Goal: Task Accomplishment & Management: Use online tool/utility

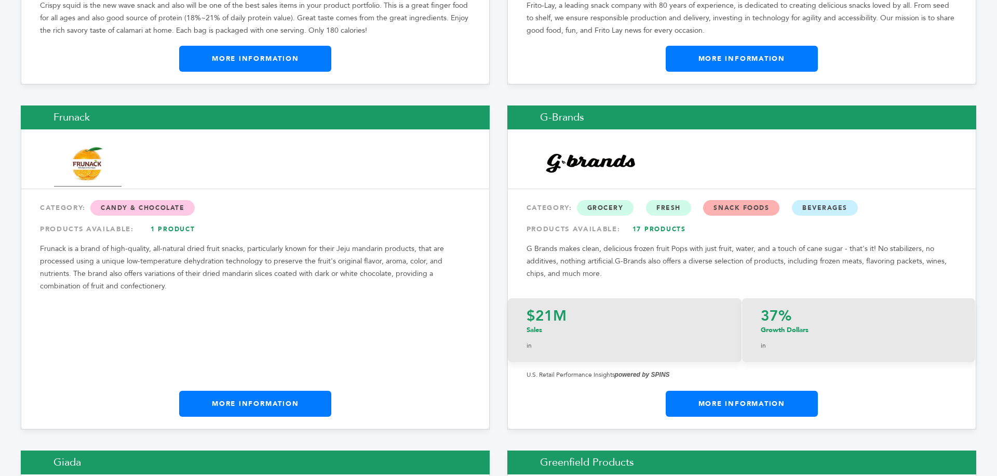
scroll to position [6280, 0]
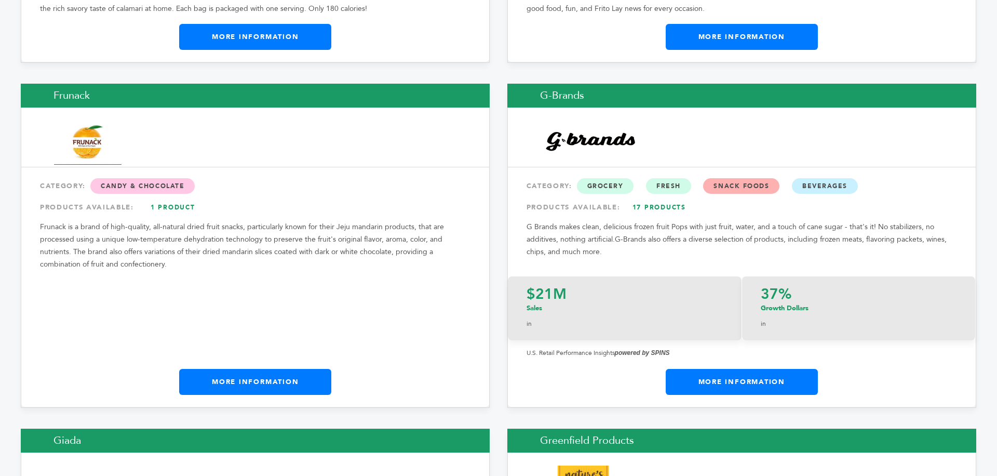
click at [755, 369] on link "More Information" at bounding box center [742, 382] width 152 height 26
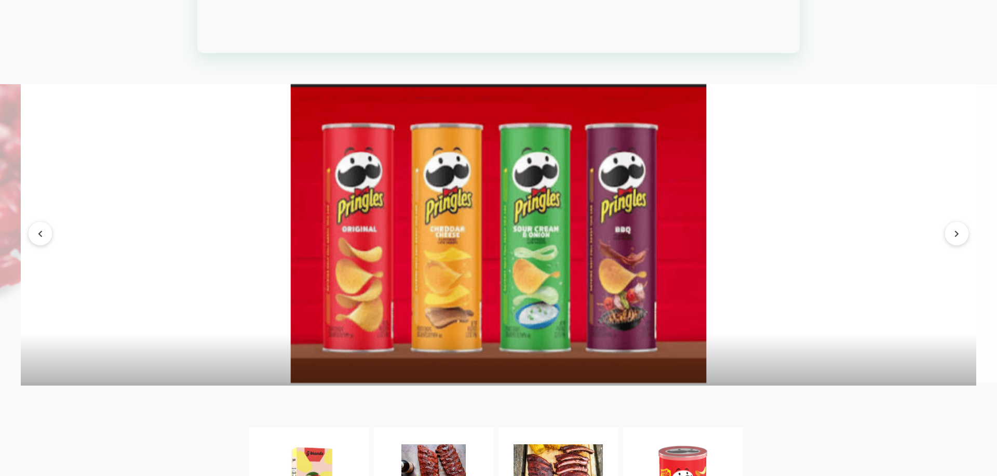
scroll to position [1538, 0]
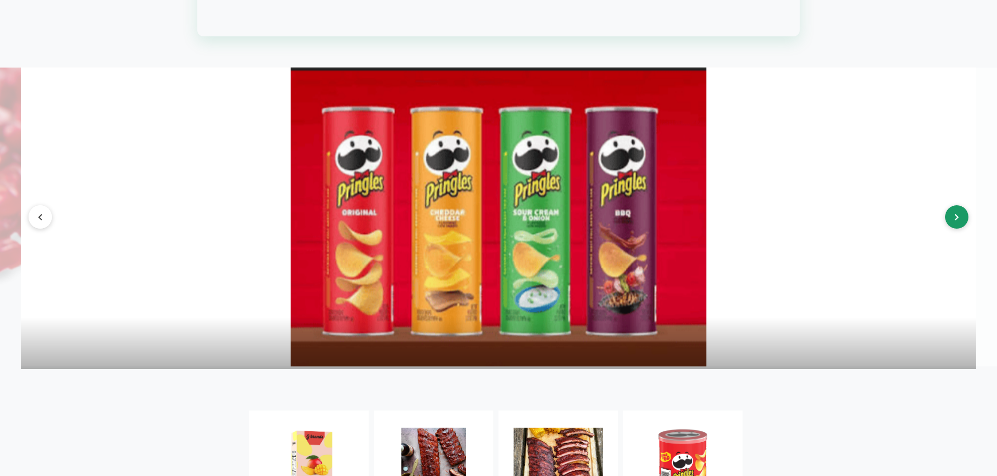
click at [952, 229] on button at bounding box center [956, 216] width 23 height 23
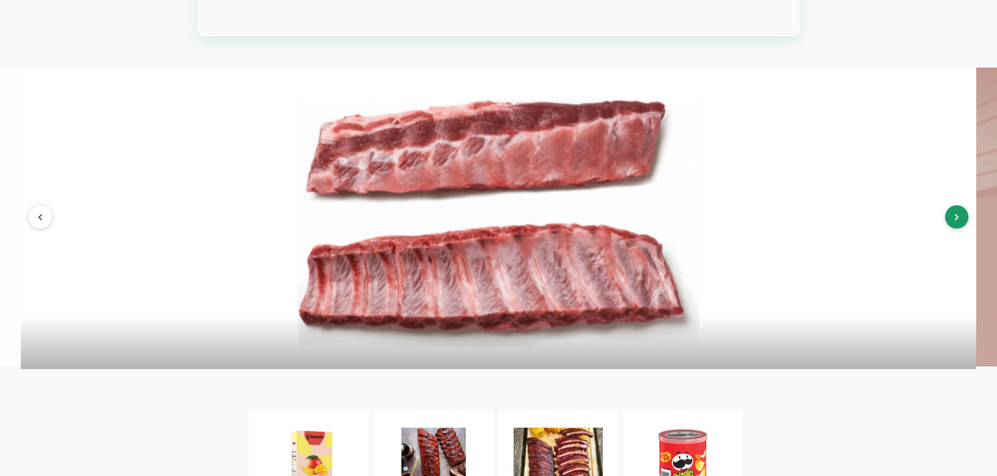
click at [952, 229] on button at bounding box center [956, 216] width 23 height 23
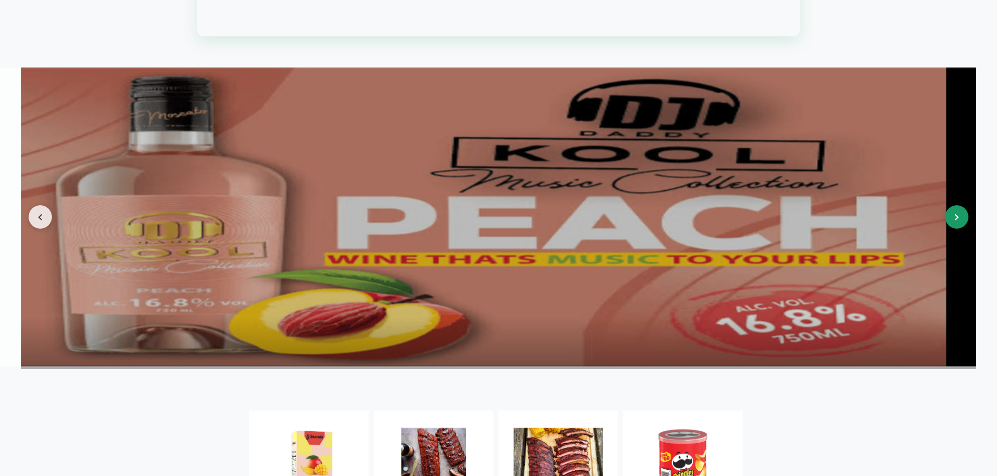
click at [952, 229] on button at bounding box center [956, 216] width 23 height 23
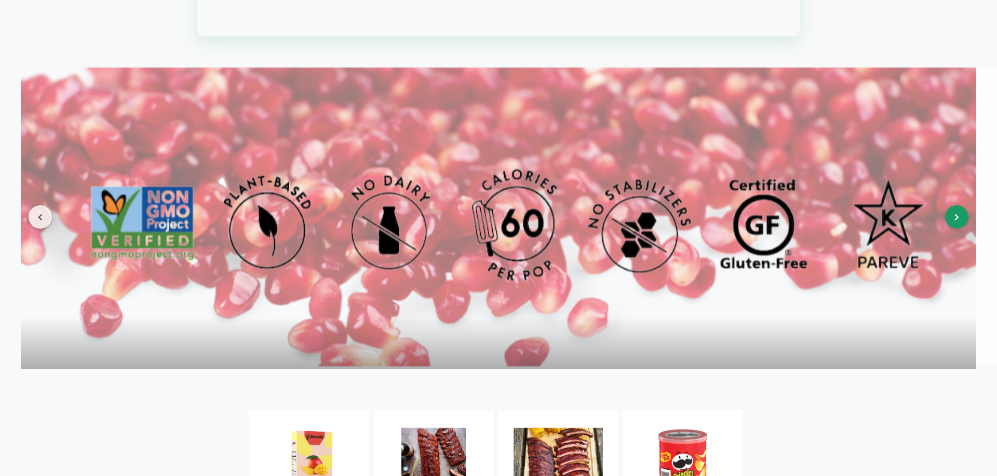
click at [952, 229] on button at bounding box center [956, 216] width 23 height 23
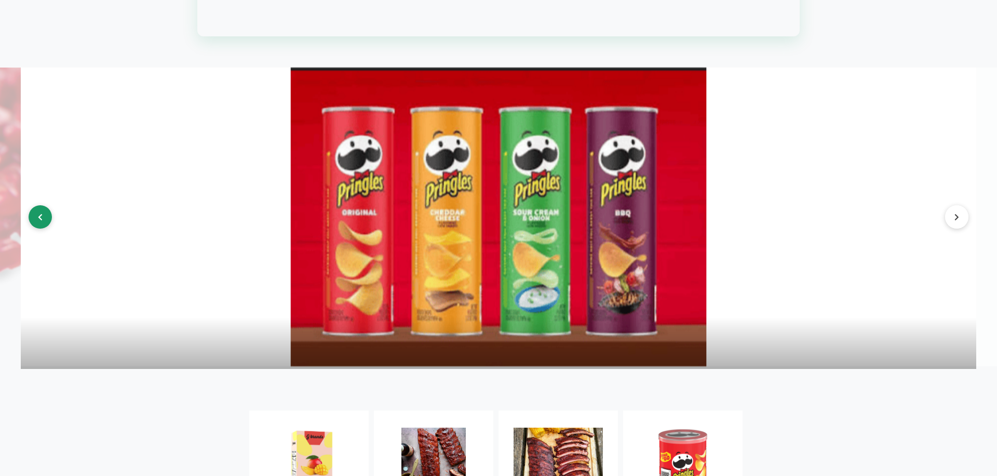
click at [39, 221] on icon at bounding box center [40, 217] width 5 height 7
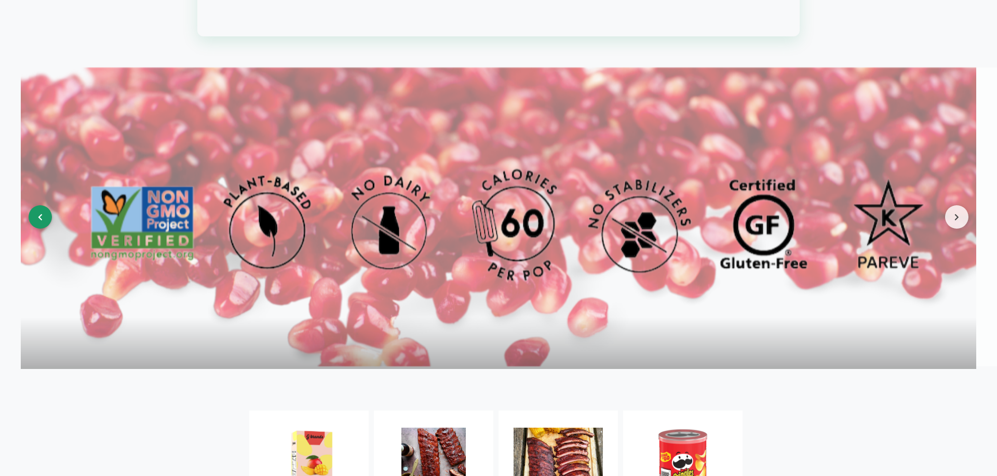
click at [39, 221] on icon at bounding box center [40, 217] width 5 height 7
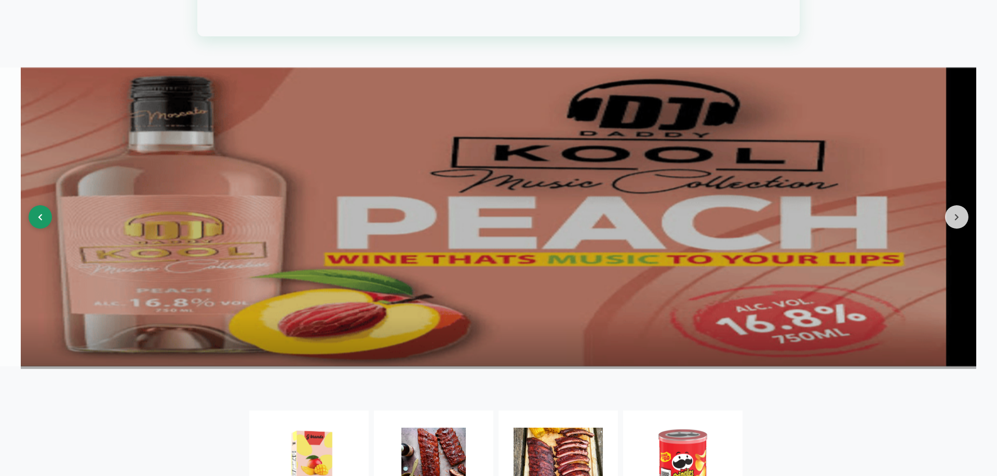
click at [39, 221] on icon at bounding box center [40, 217] width 5 height 7
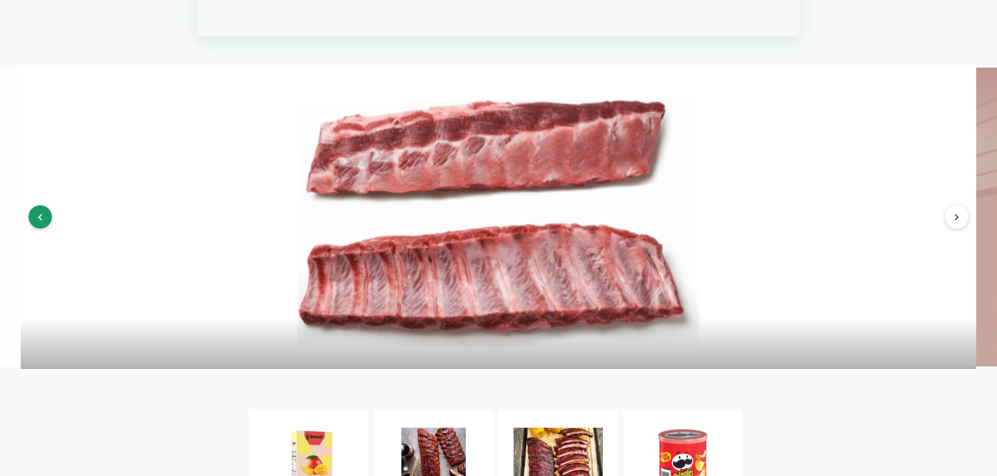
click at [39, 221] on icon at bounding box center [40, 217] width 5 height 7
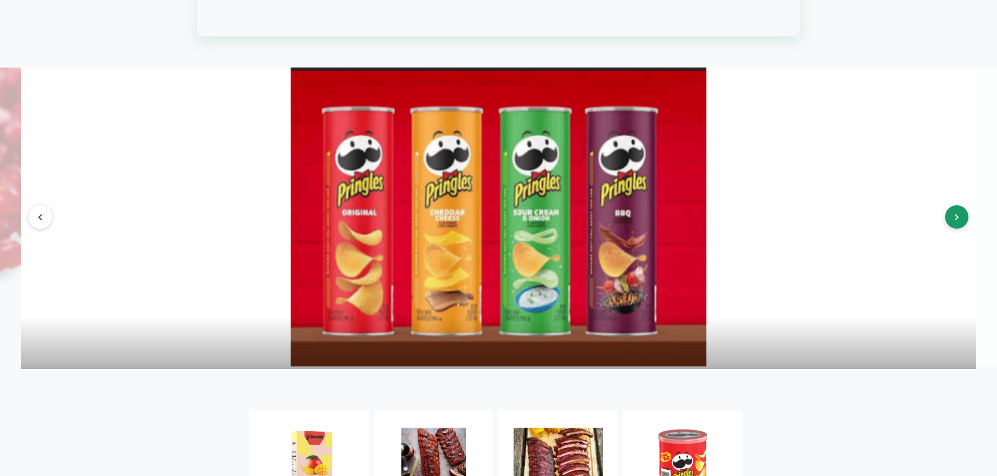
click at [961, 227] on button at bounding box center [956, 216] width 23 height 23
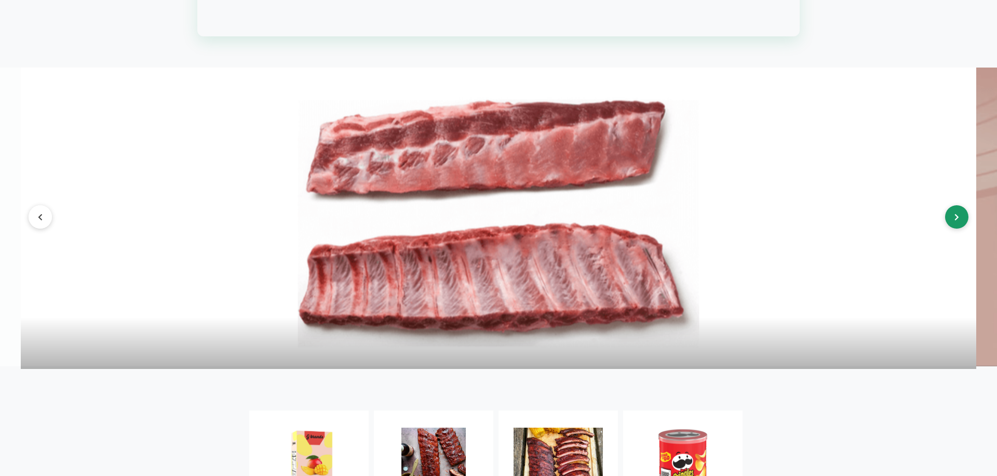
click at [961, 227] on button at bounding box center [956, 216] width 23 height 23
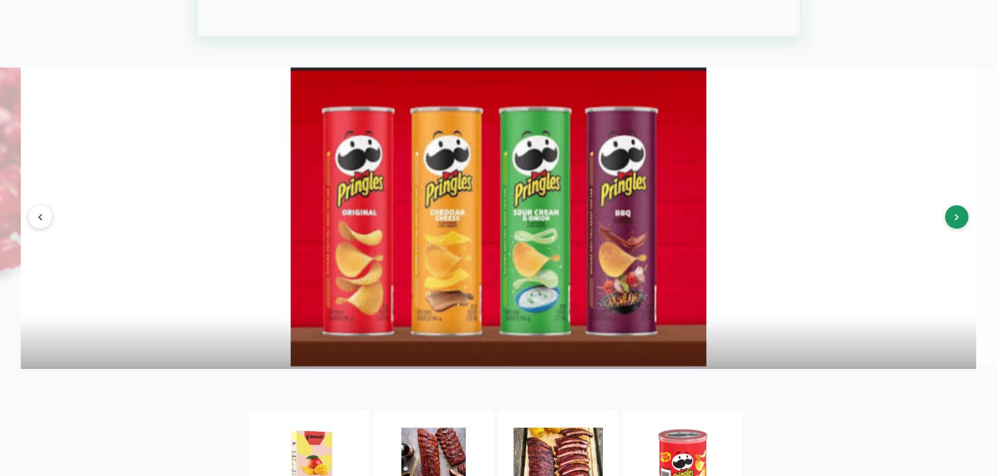
click at [960, 225] on button at bounding box center [956, 216] width 23 height 23
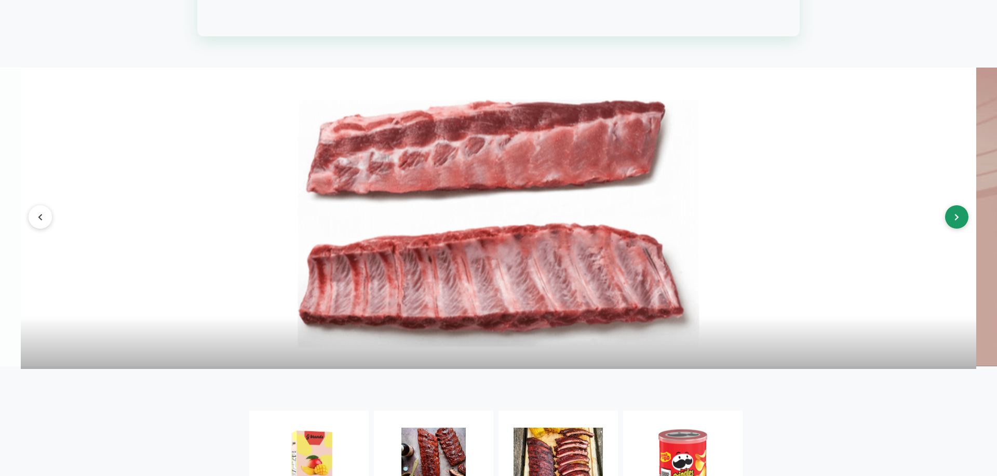
click at [960, 225] on button at bounding box center [956, 216] width 23 height 23
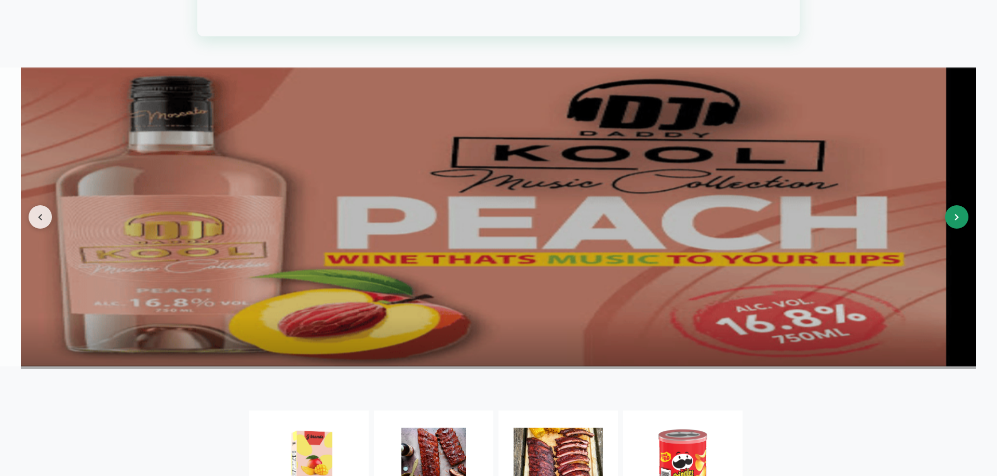
click at [960, 225] on button at bounding box center [956, 216] width 23 height 23
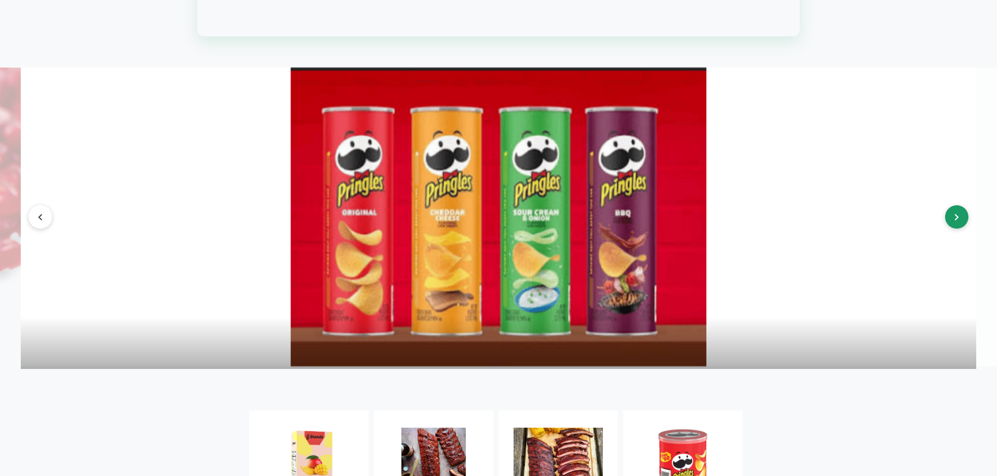
click at [960, 225] on button at bounding box center [956, 216] width 23 height 23
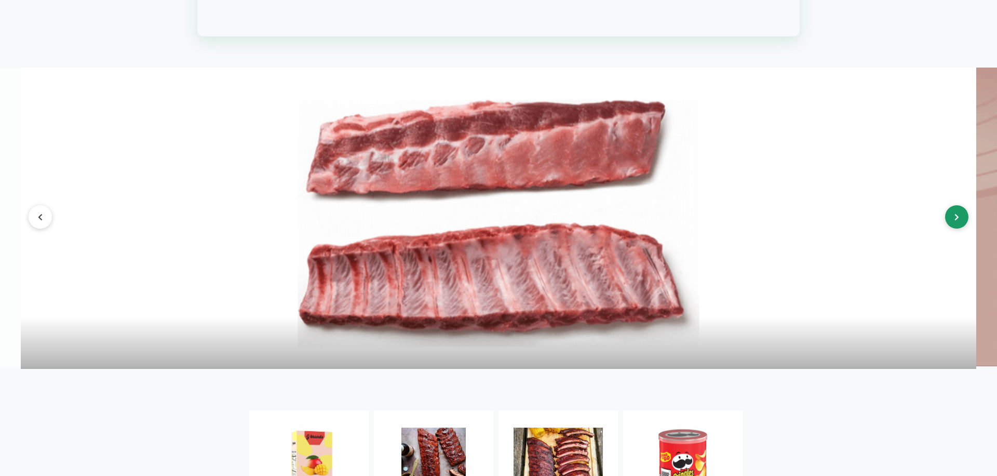
click at [959, 225] on button at bounding box center [956, 216] width 23 height 23
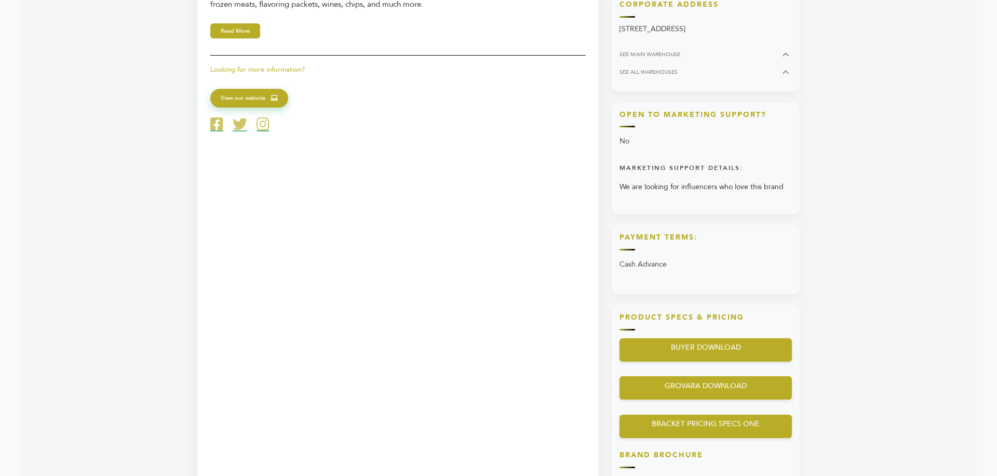
scroll to position [0, 0]
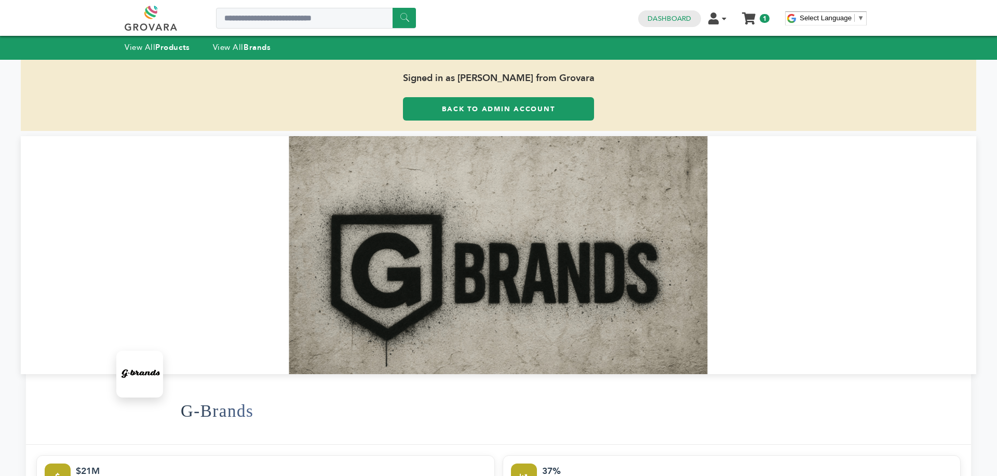
click at [246, 54] on div "View All Products View All Brands" at bounding box center [208, 48] width 167 height 14
click at [249, 42] on strong "Brands" at bounding box center [257, 47] width 27 height 10
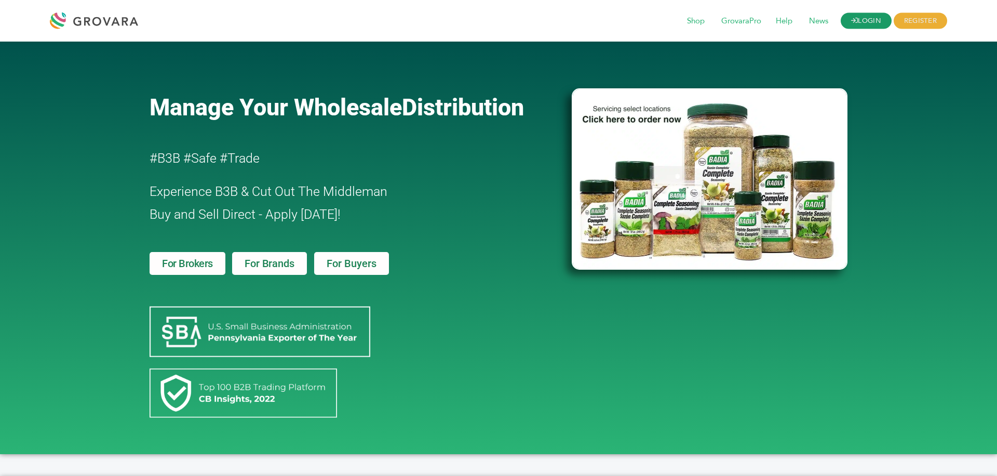
click at [870, 20] on link "LOGIN" at bounding box center [866, 21] width 51 height 16
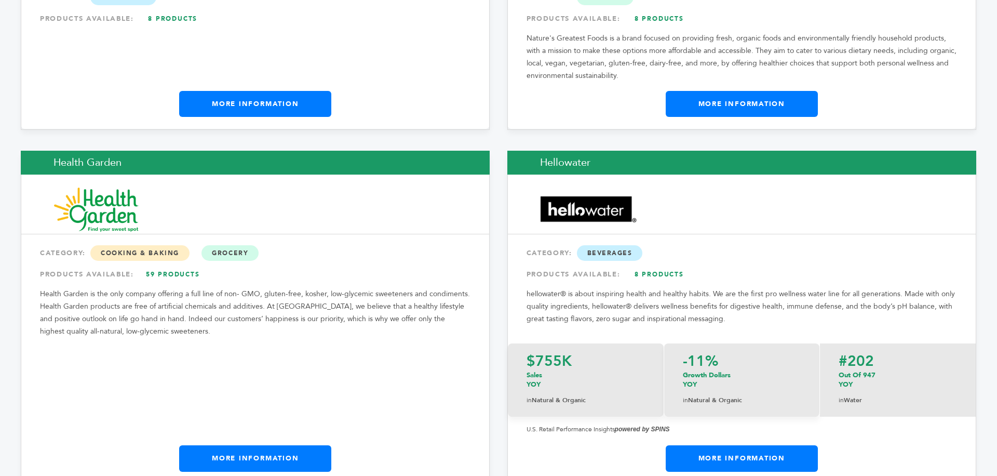
scroll to position [6197, 0]
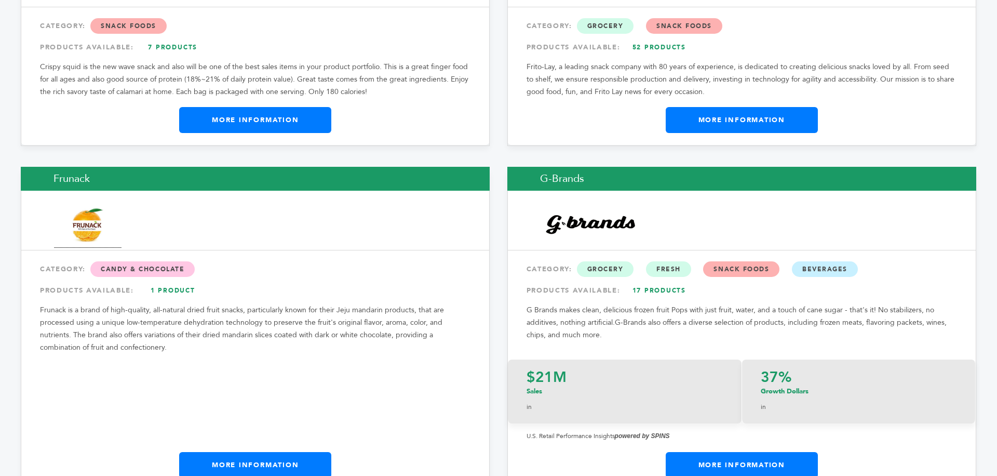
click at [753, 452] on link "More Information" at bounding box center [742, 465] width 152 height 26
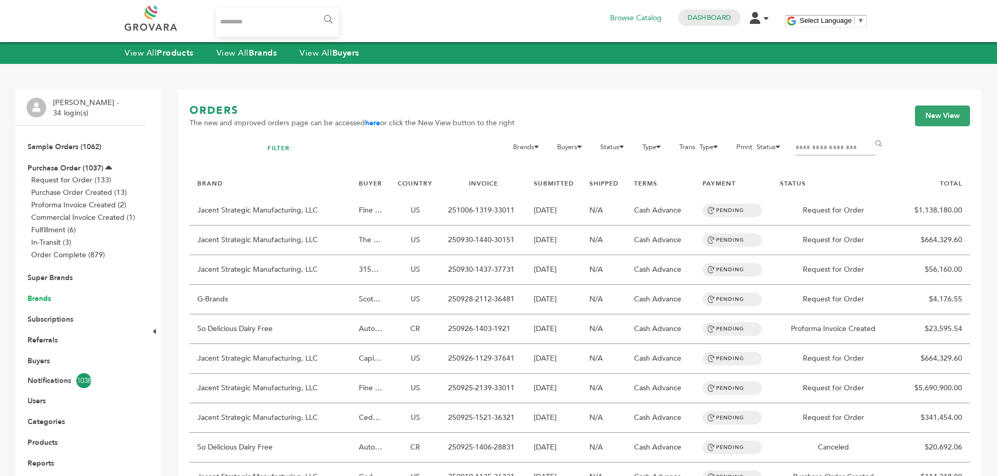
click at [39, 297] on link "Brands" at bounding box center [39, 299] width 23 height 10
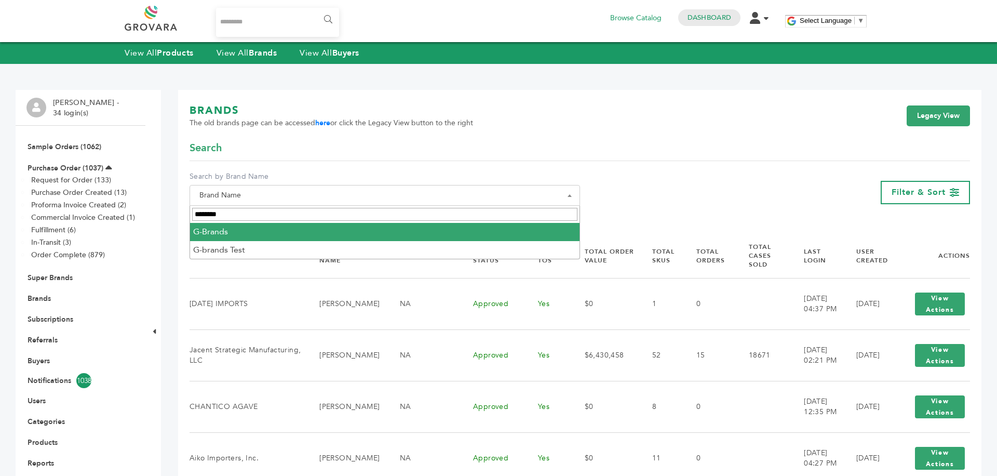
type input "********"
select select "********"
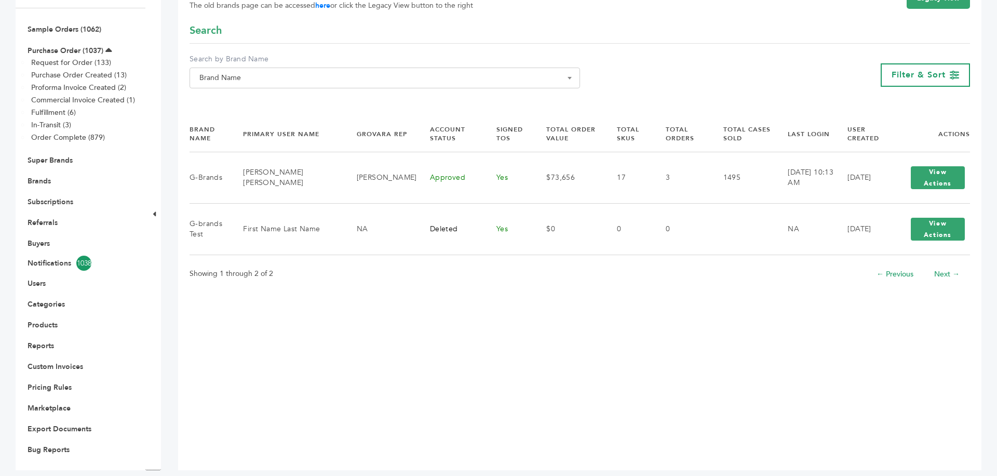
scroll to position [127, 0]
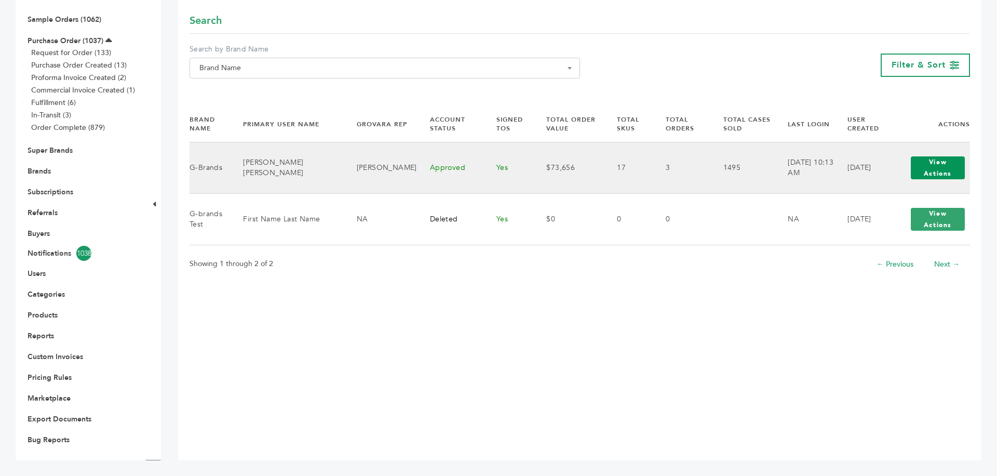
click at [944, 168] on button "View Actions" at bounding box center [938, 167] width 54 height 23
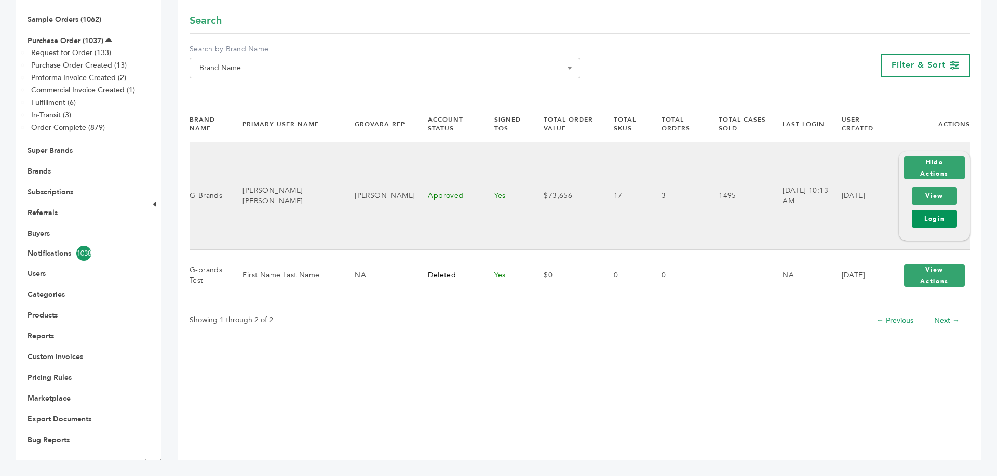
click at [934, 210] on link "Login" at bounding box center [934, 219] width 45 height 18
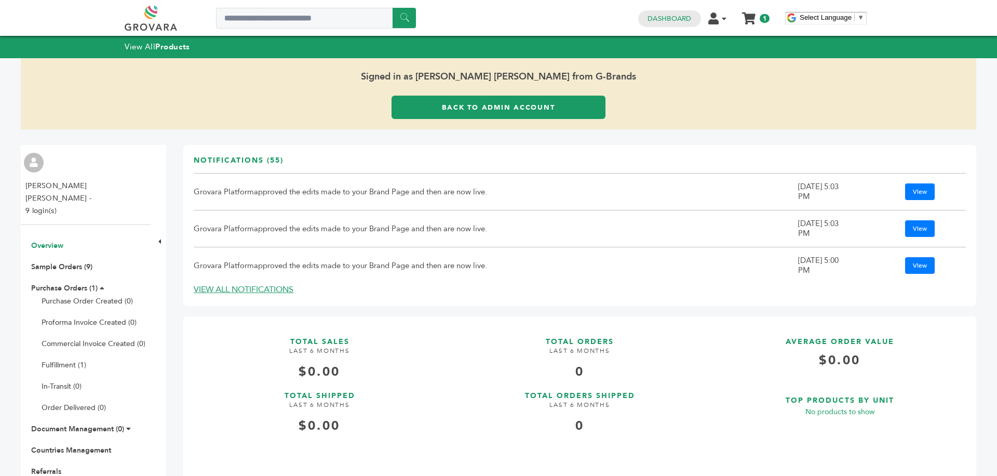
scroll to position [21, 0]
